Goal: Obtain resource: Download file/media

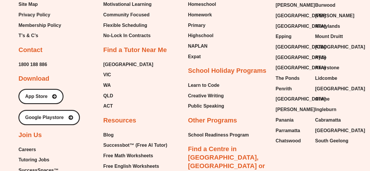
scroll to position [3332, 0]
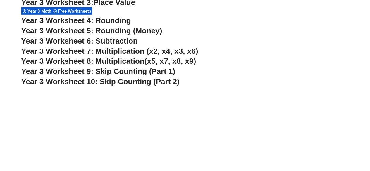
scroll to position [879, 0]
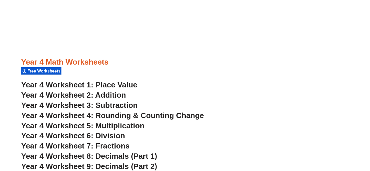
scroll to position [1055, 0]
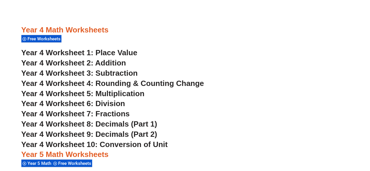
drag, startPoint x: 116, startPoint y: 103, endPoint x: 156, endPoint y: 42, distance: 73.2
click at [171, 42] on div "Year 4 Math Worksheets Free Worksheets" at bounding box center [184, 34] width 327 height 18
click at [179, 52] on h3 "Year 4 Worksheet 1: Place Value" at bounding box center [184, 53] width 327 height 10
click at [235, 69] on h3 "Year 4 Worksheet 3: Subtraction" at bounding box center [184, 73] width 327 height 10
